Goal: Navigation & Orientation: Understand site structure

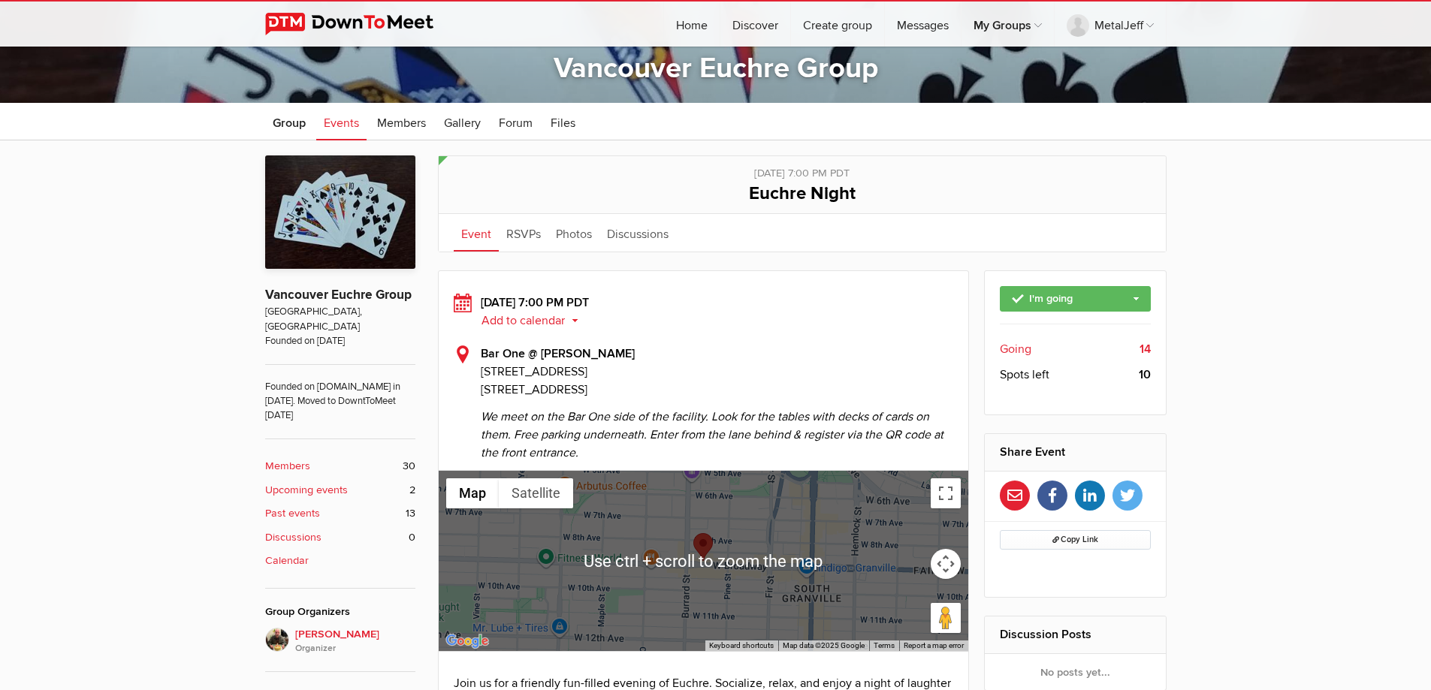
scroll to position [300, 0]
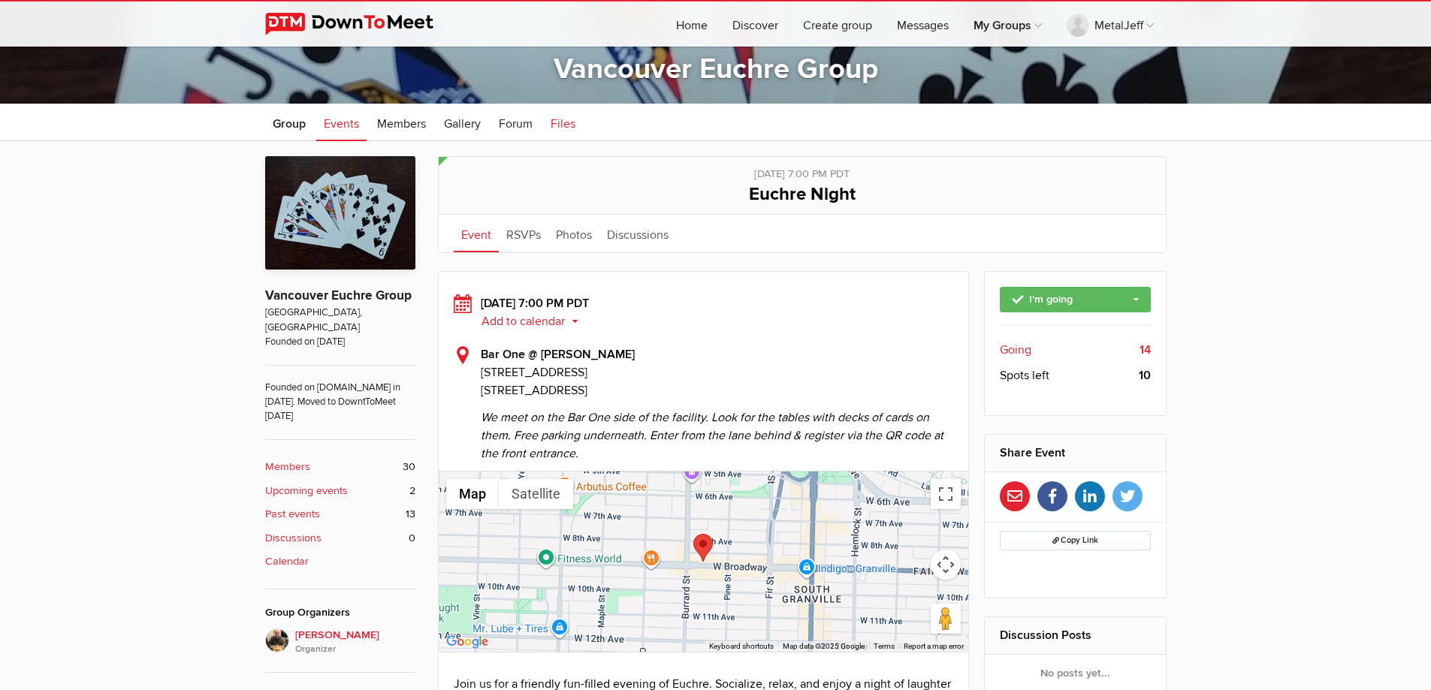
click at [554, 122] on span "Files" at bounding box center [562, 123] width 25 height 15
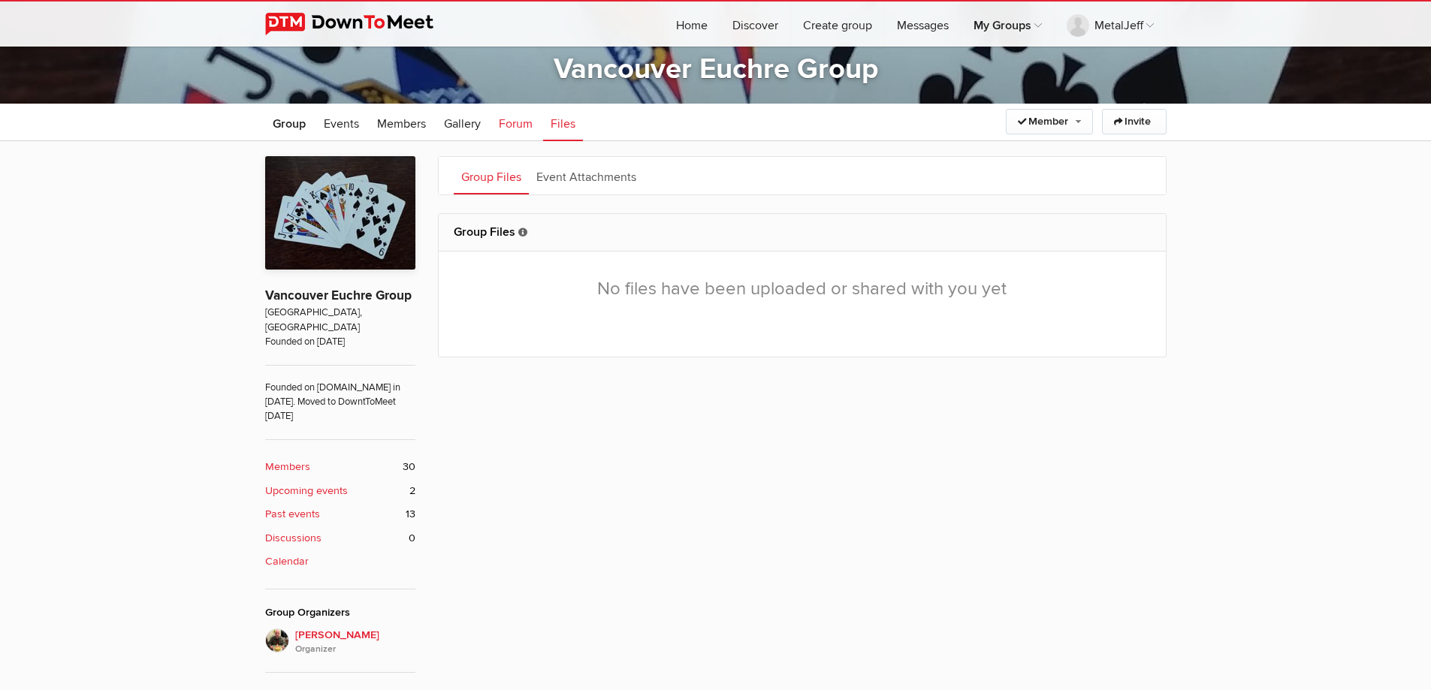
click at [529, 120] on span "Forum" at bounding box center [516, 123] width 34 height 15
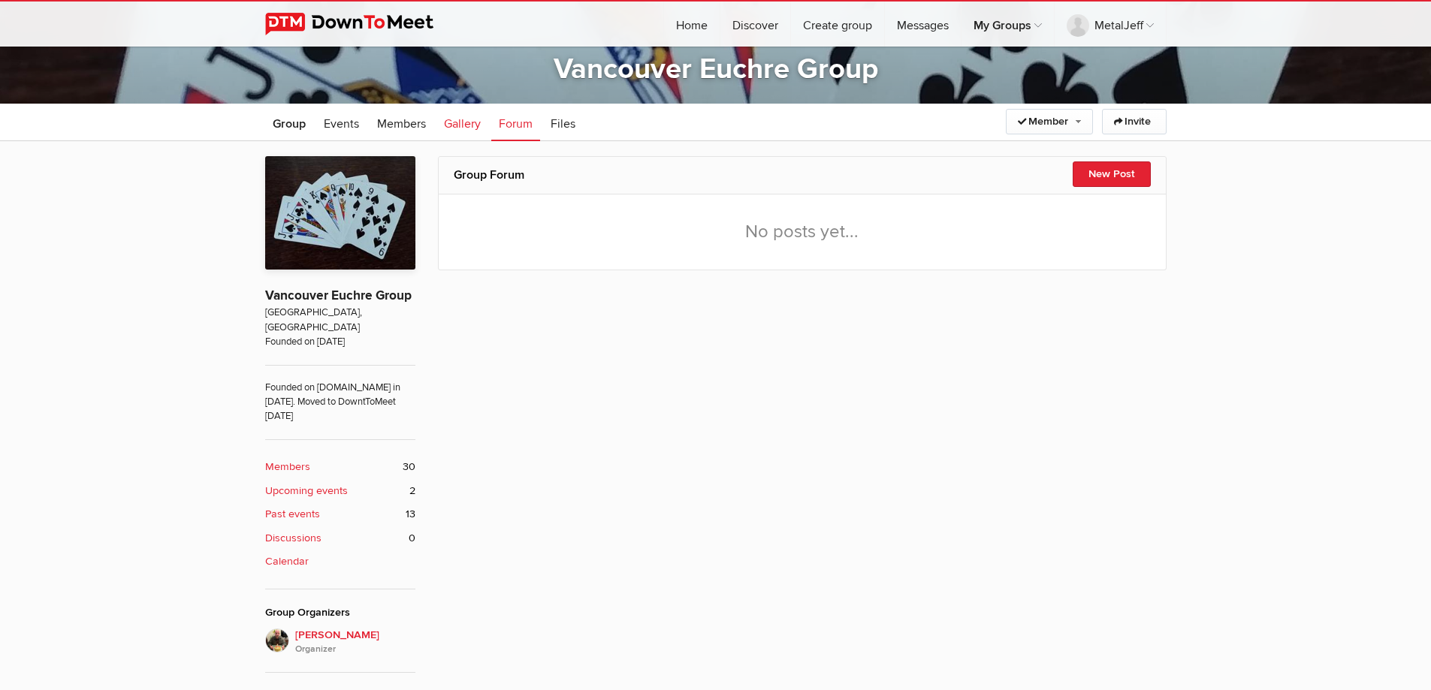
click at [475, 126] on span "Gallery" at bounding box center [462, 123] width 37 height 15
click at [394, 122] on span "Members" at bounding box center [401, 123] width 49 height 15
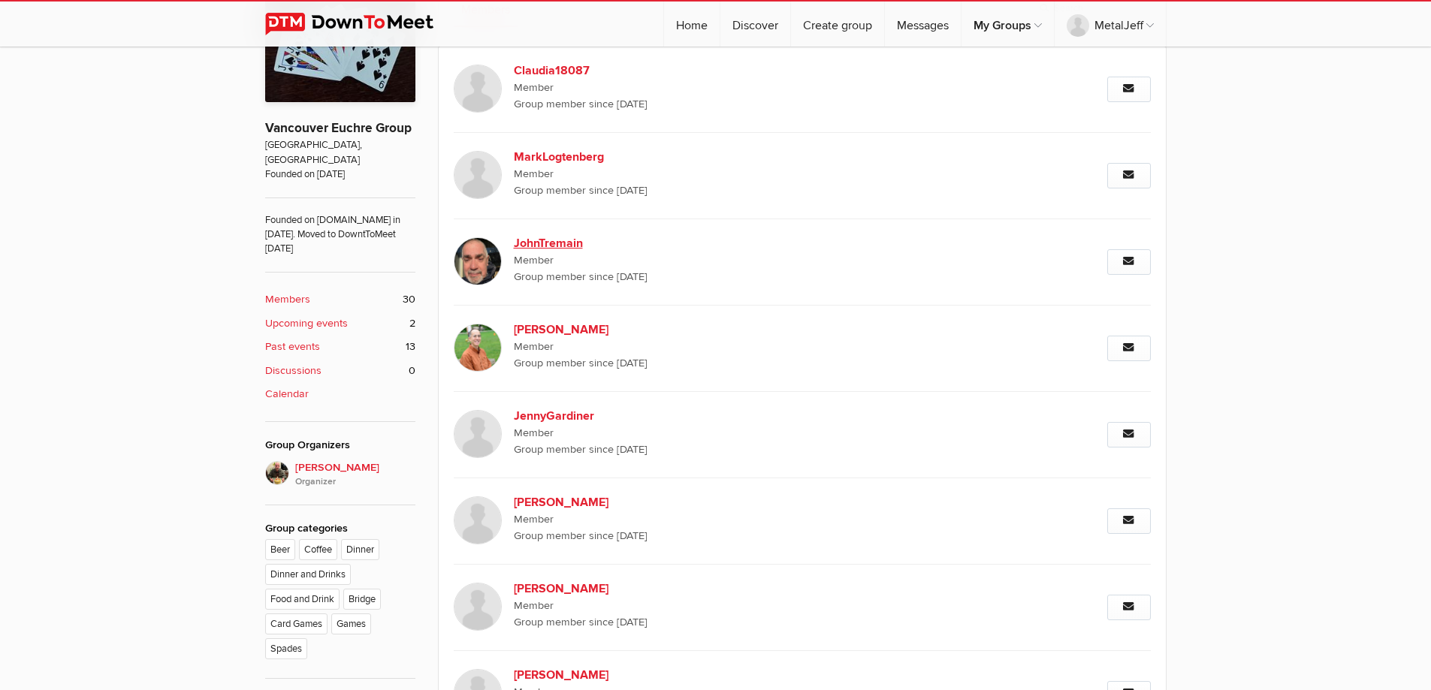
scroll to position [216, 0]
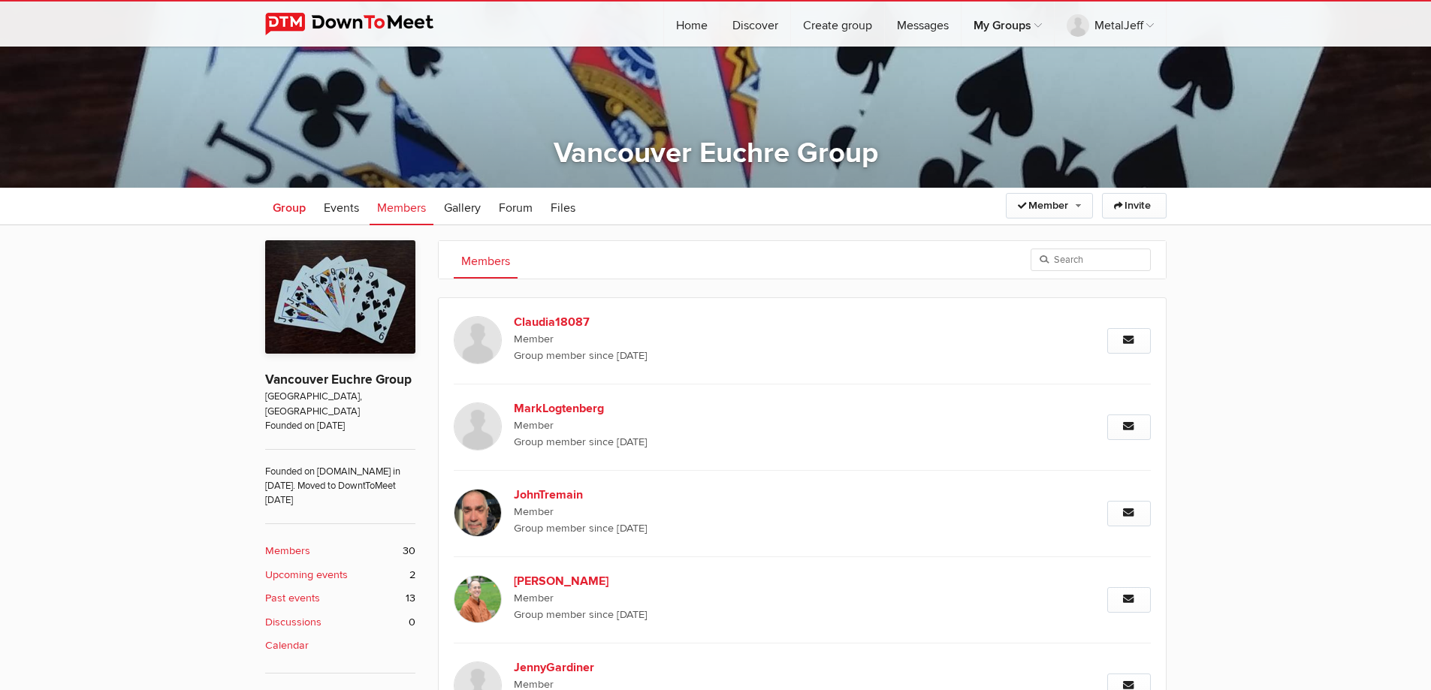
click at [298, 215] on span "Group" at bounding box center [289, 208] width 33 height 15
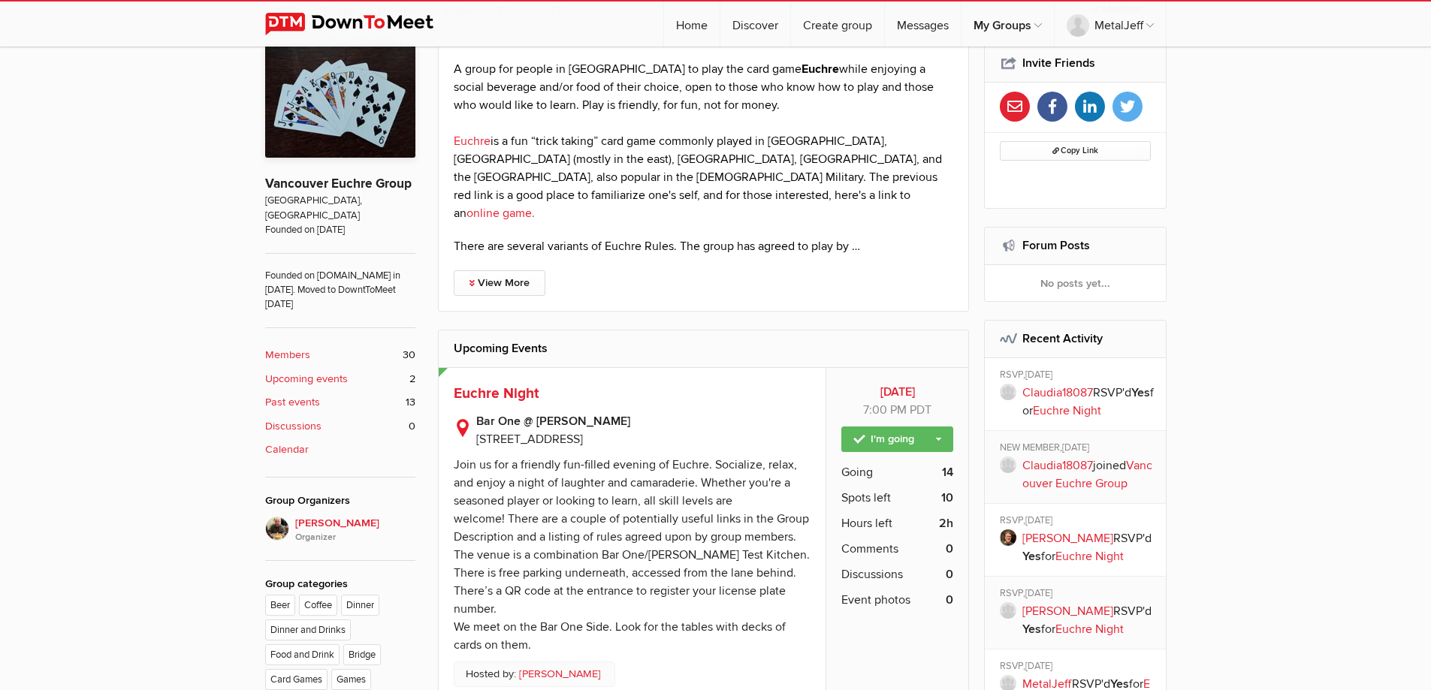
scroll to position [442, 0]
